Goal: Task Accomplishment & Management: Manage account settings

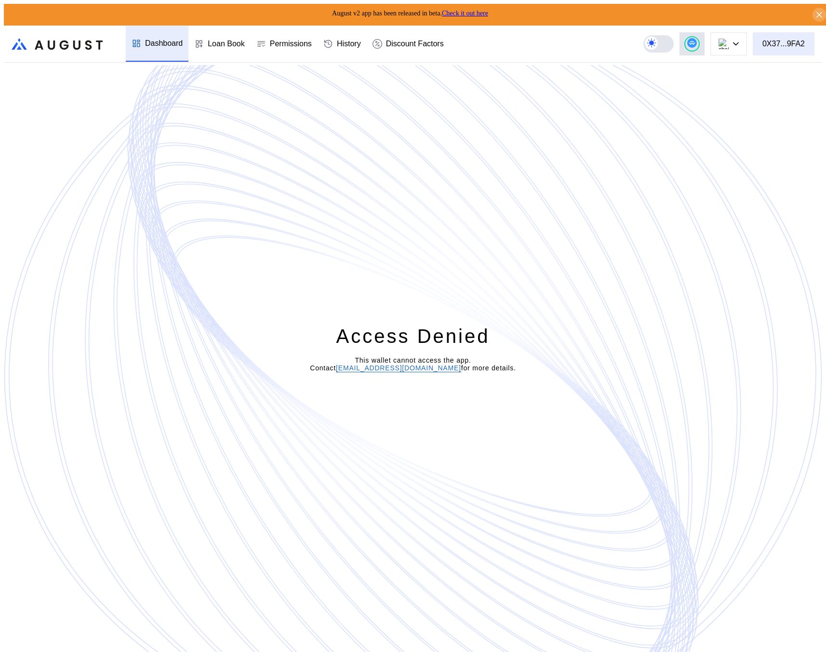
click at [795, 40] on div "0X37...9FA2" at bounding box center [784, 44] width 42 height 9
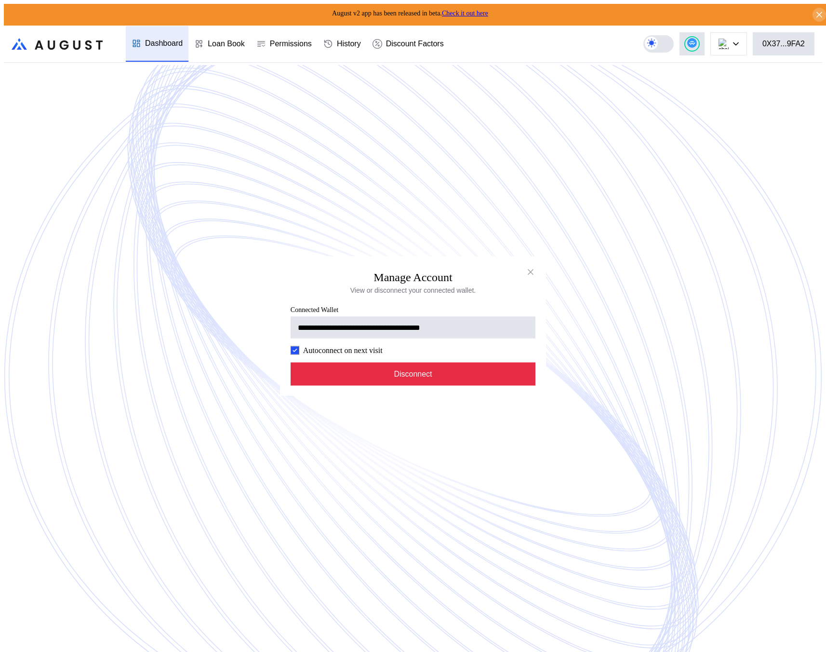
click at [480, 377] on button "Disconnect" at bounding box center [413, 374] width 245 height 23
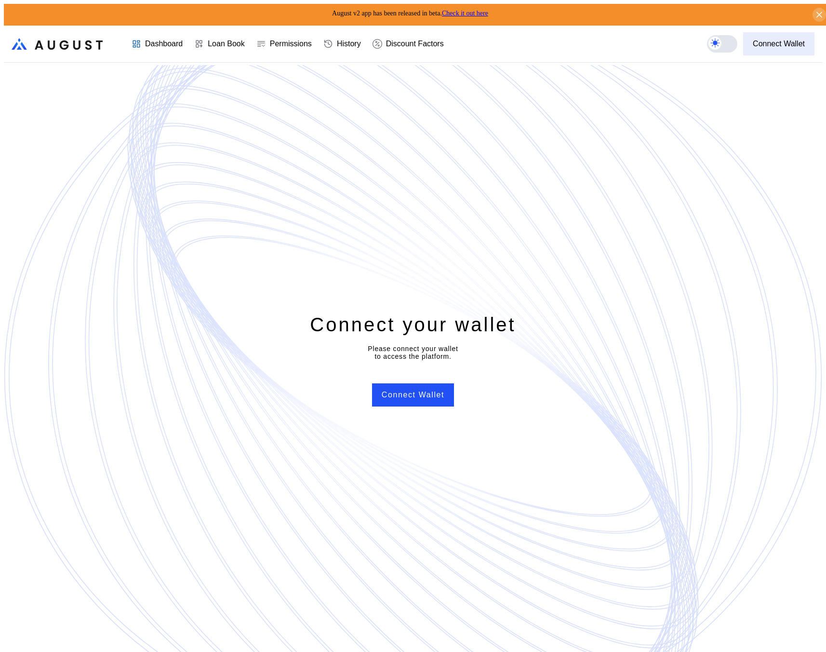
click at [767, 40] on div "Connect Wallet" at bounding box center [779, 44] width 52 height 9
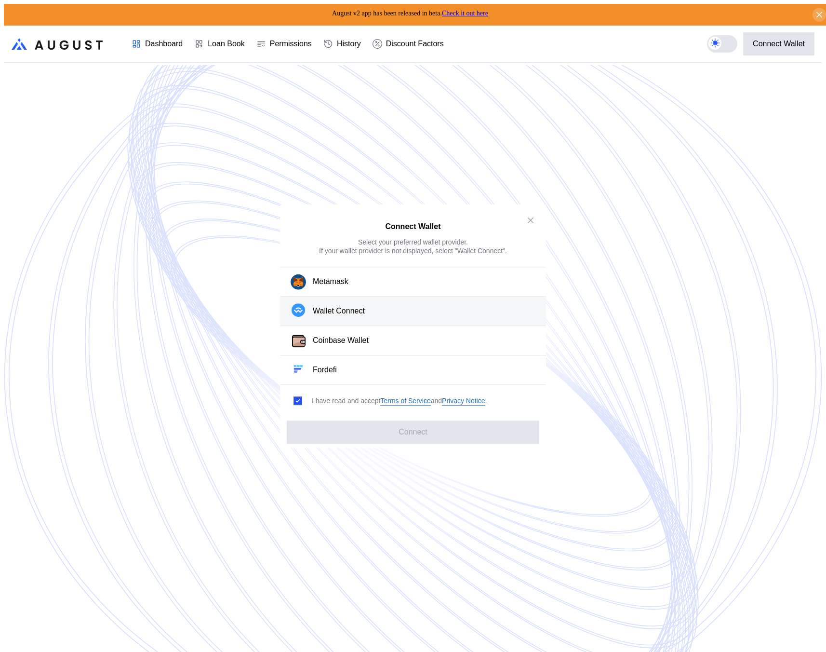
click at [414, 306] on button "Wallet Connect" at bounding box center [413, 311] width 266 height 29
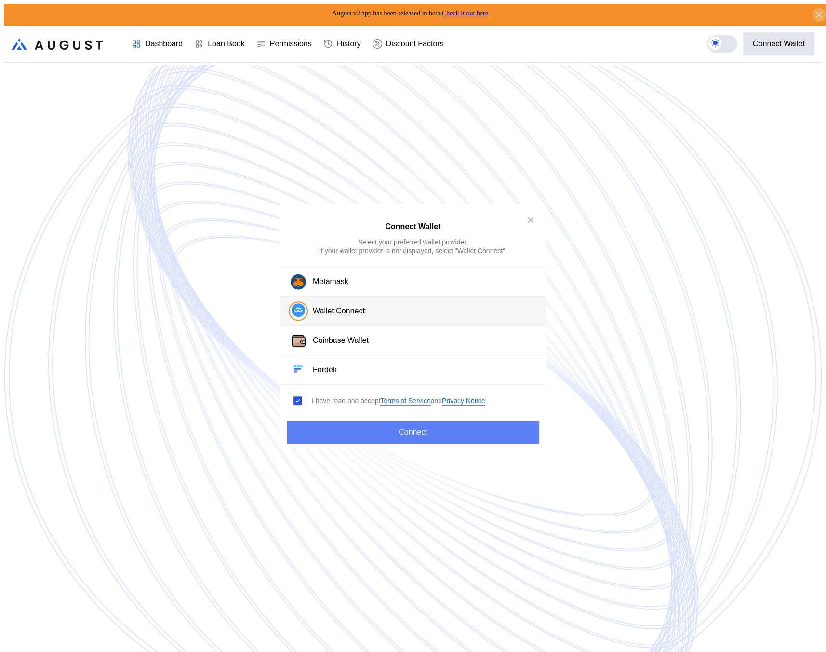
click at [409, 422] on button "Connect" at bounding box center [413, 431] width 253 height 23
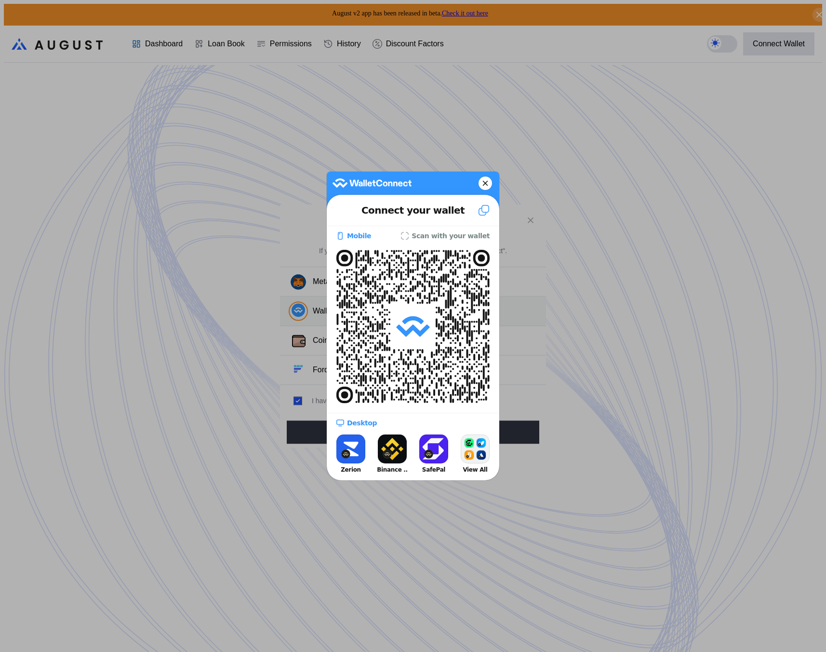
click at [630, 265] on div at bounding box center [413, 326] width 826 height 652
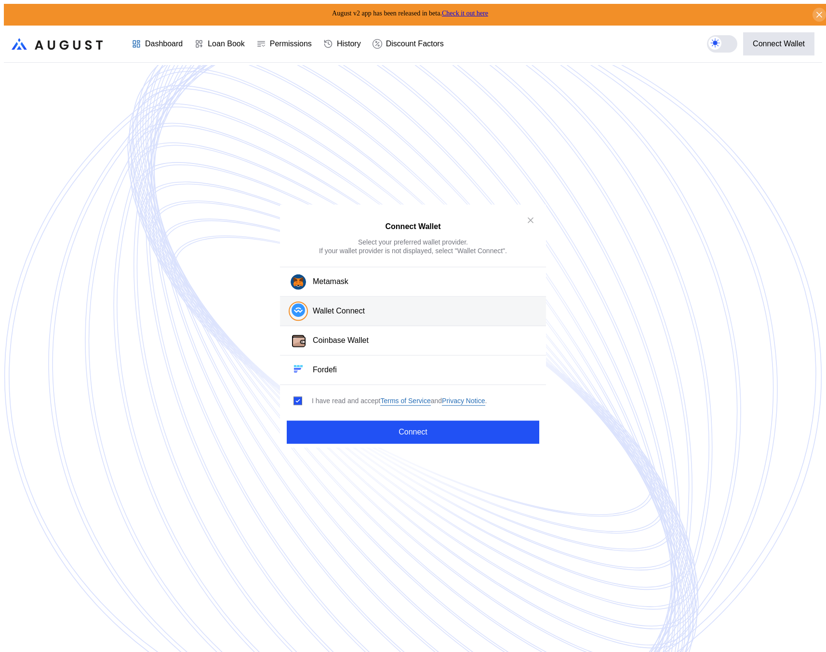
drag, startPoint x: 701, startPoint y: 87, endPoint x: 709, endPoint y: 76, distance: 13.1
click at [701, 651] on div "Connect Wallet Select your preferred wallet provider. If your wallet provider i…" at bounding box center [413, 656] width 819 height 0
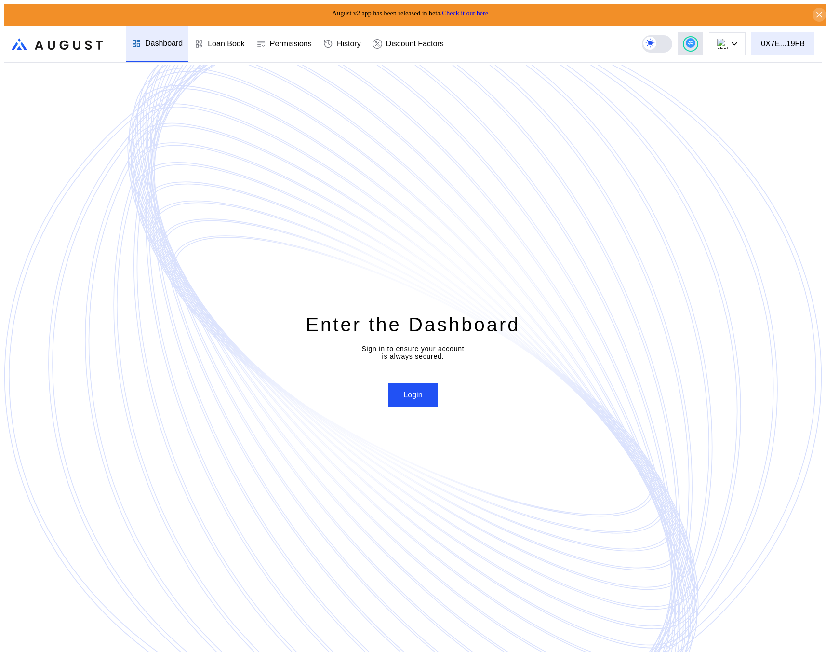
click at [810, 43] on button "0X7E...19FB" at bounding box center [783, 43] width 63 height 23
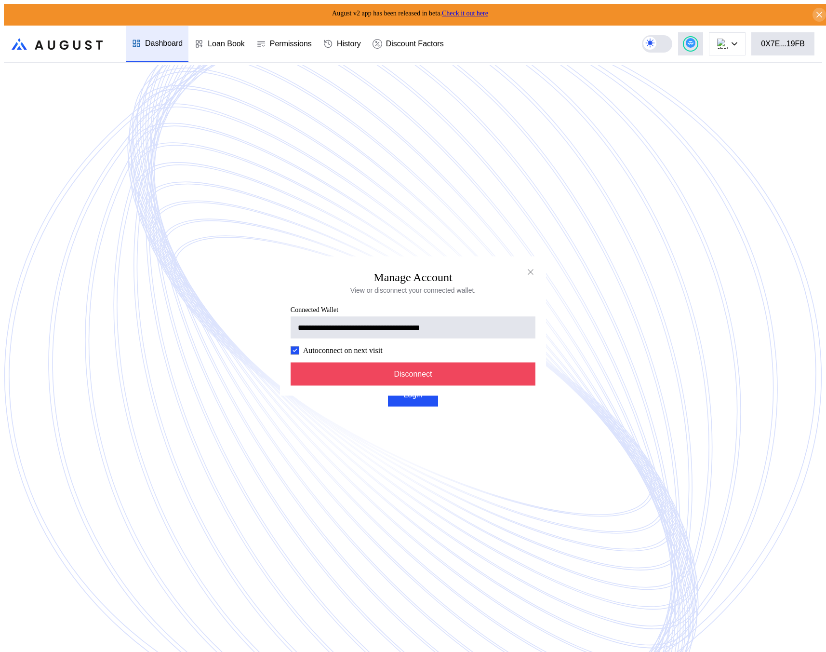
click at [627, 651] on div "**********" at bounding box center [413, 656] width 819 height 0
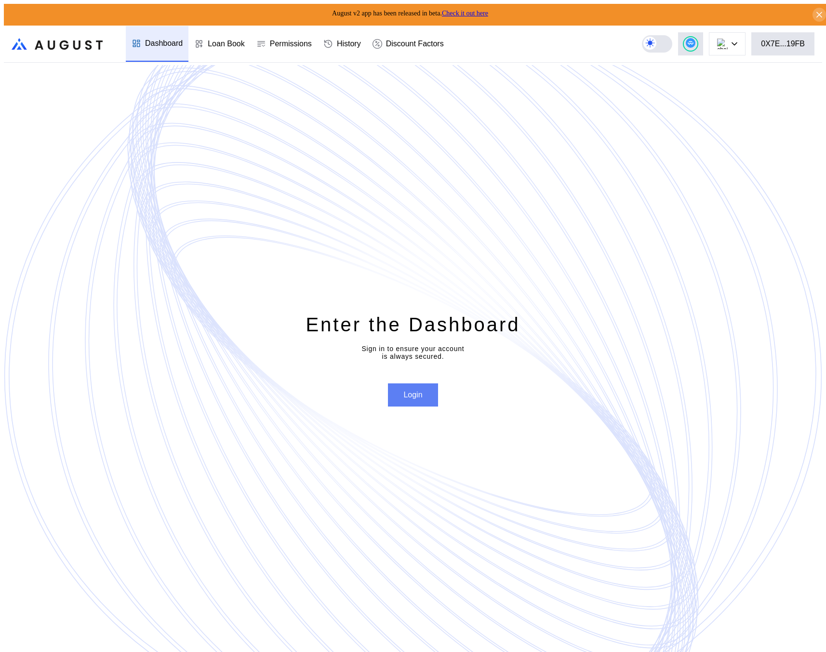
click at [408, 391] on button "Login" at bounding box center [413, 394] width 50 height 23
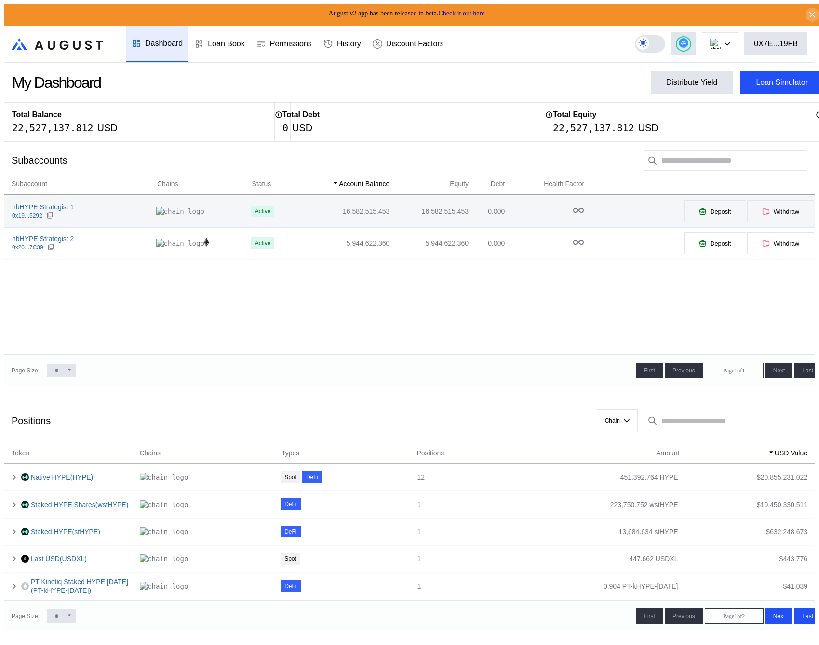
click at [294, 204] on td "16,582,515.453" at bounding box center [342, 211] width 96 height 32
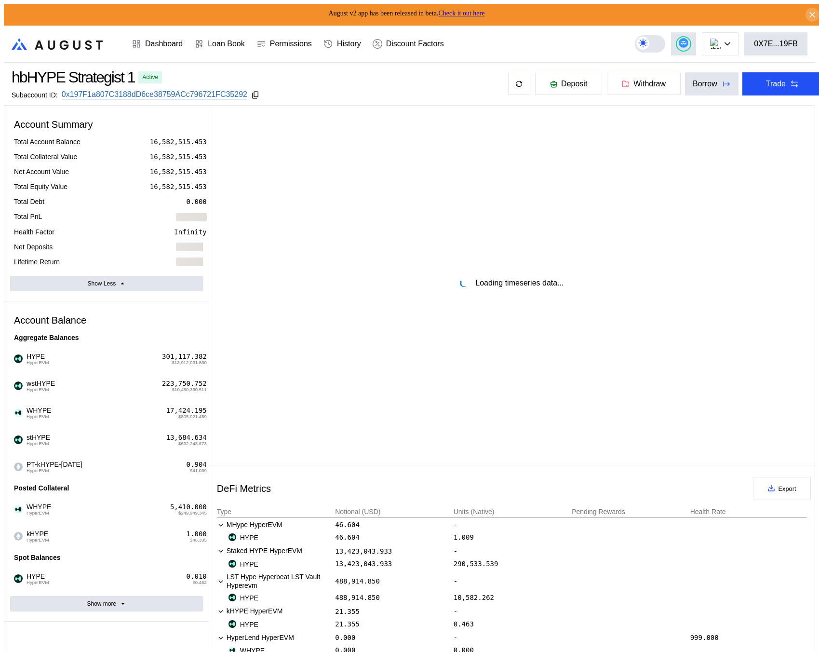
click at [800, 12] on div "August v2 app has been released in beta. Check it out here" at bounding box center [413, 15] width 819 height 22
click at [808, 10] on icon at bounding box center [812, 15] width 9 height 10
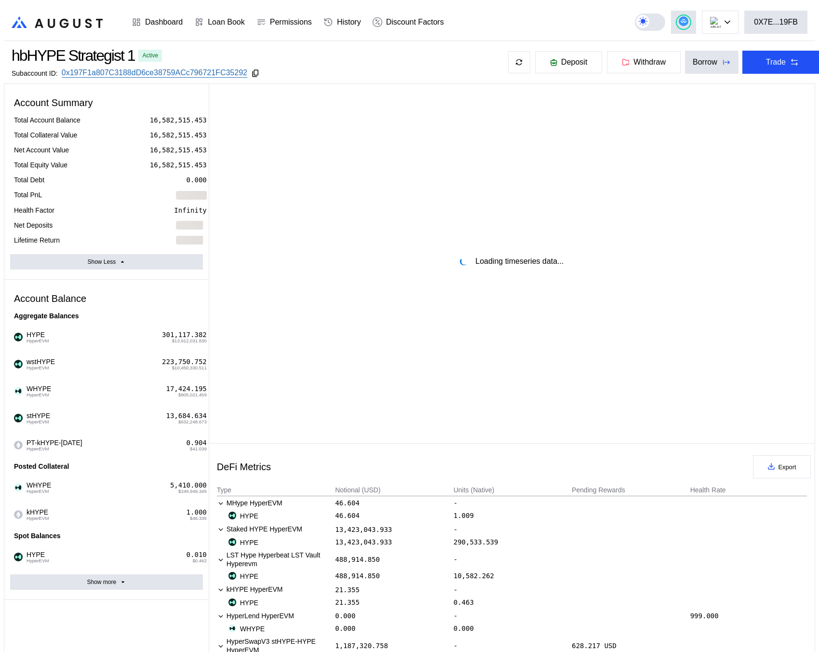
select select "*"
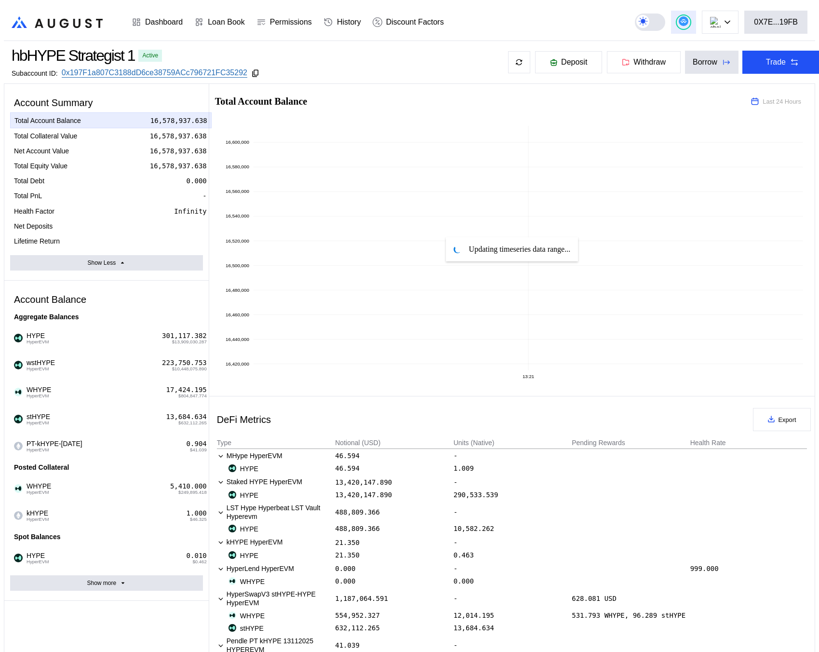
click at [696, 15] on button at bounding box center [683, 22] width 25 height 23
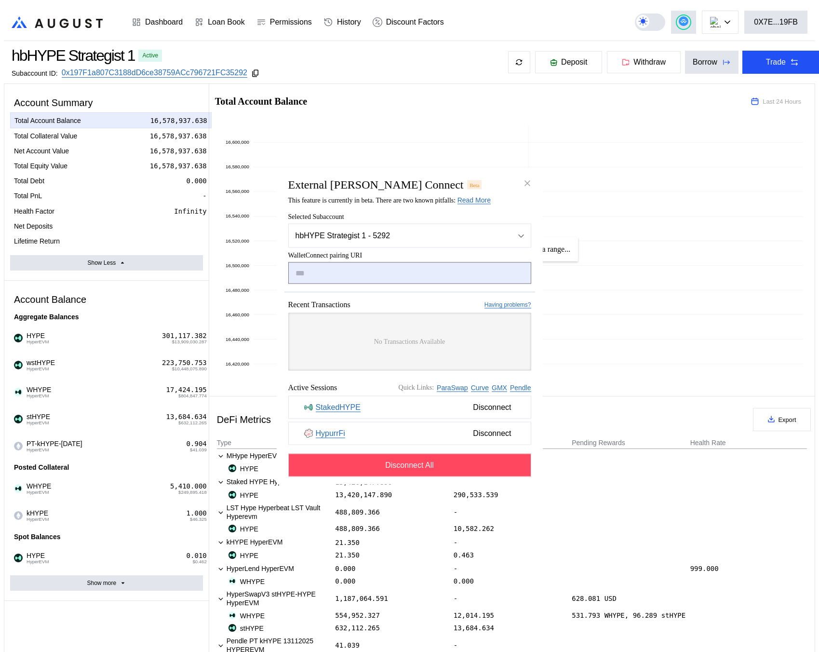
click at [410, 268] on input "modal" at bounding box center [409, 273] width 243 height 22
type input "**********"
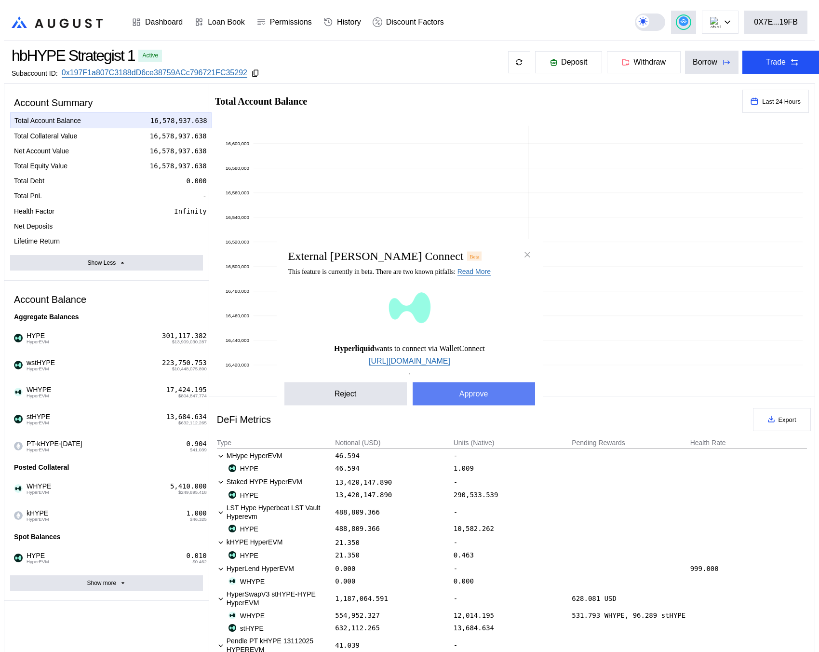
click at [451, 399] on button "Approve" at bounding box center [474, 393] width 122 height 23
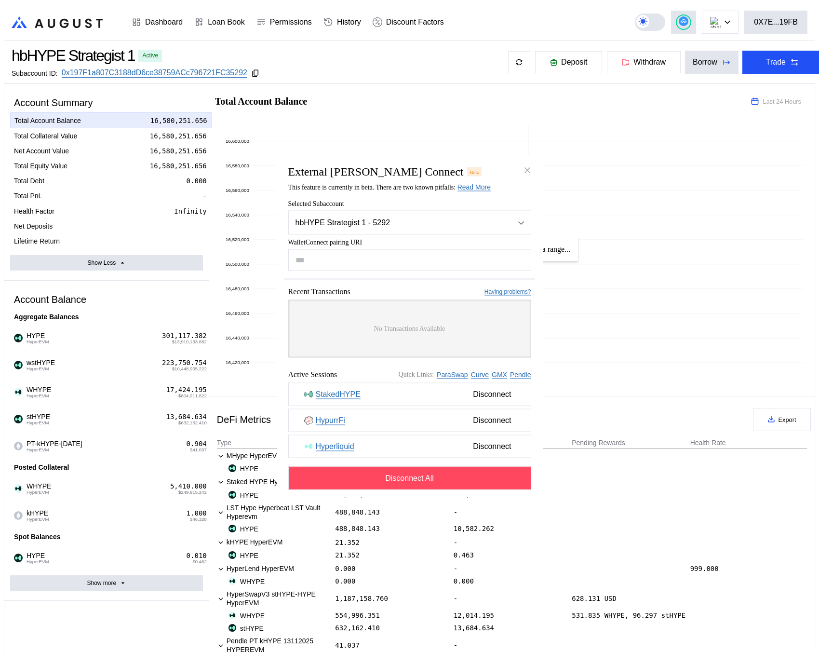
click at [455, 167] on div "External [PERSON_NAME] Connect Beta" at bounding box center [409, 171] width 251 height 13
click at [444, 186] on span "This feature is currently in beta. There are two known pitfalls: Read More" at bounding box center [389, 187] width 202 height 7
click at [443, 185] on span "This feature is currently in beta. There are two known pitfalls: Read More" at bounding box center [389, 187] width 202 height 7
